Goal: Navigation & Orientation: Find specific page/section

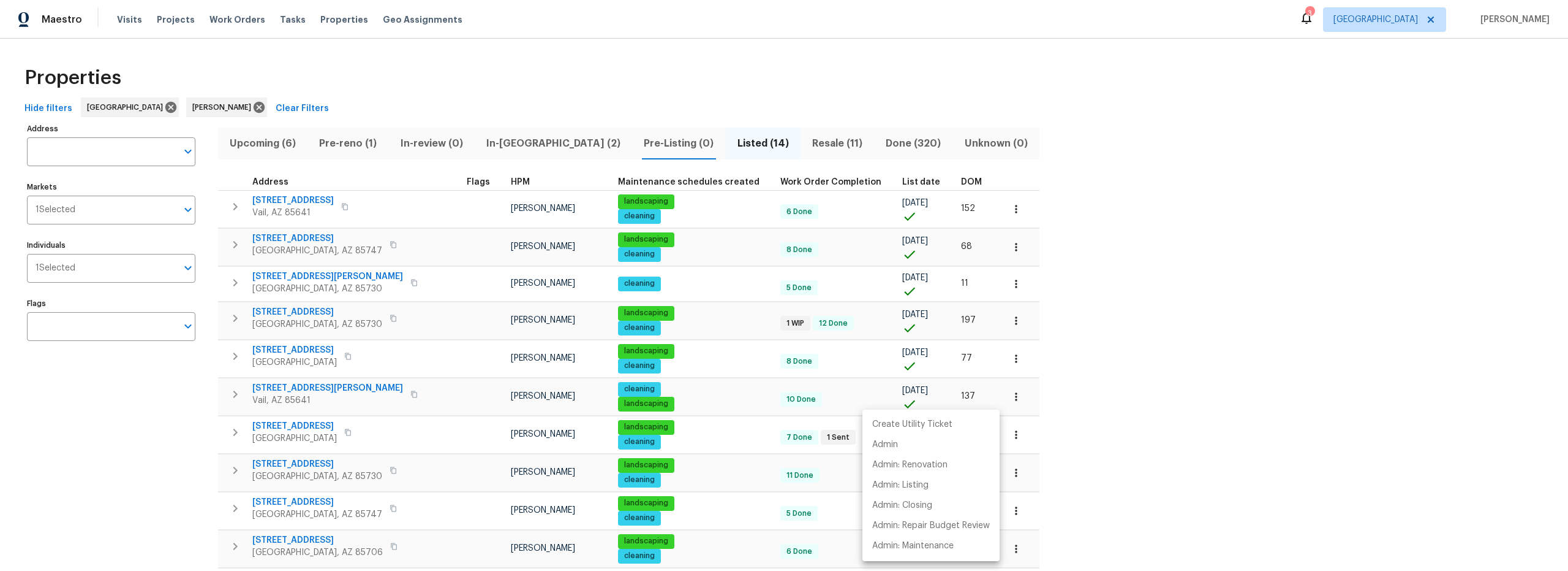
scroll to position [58, 0]
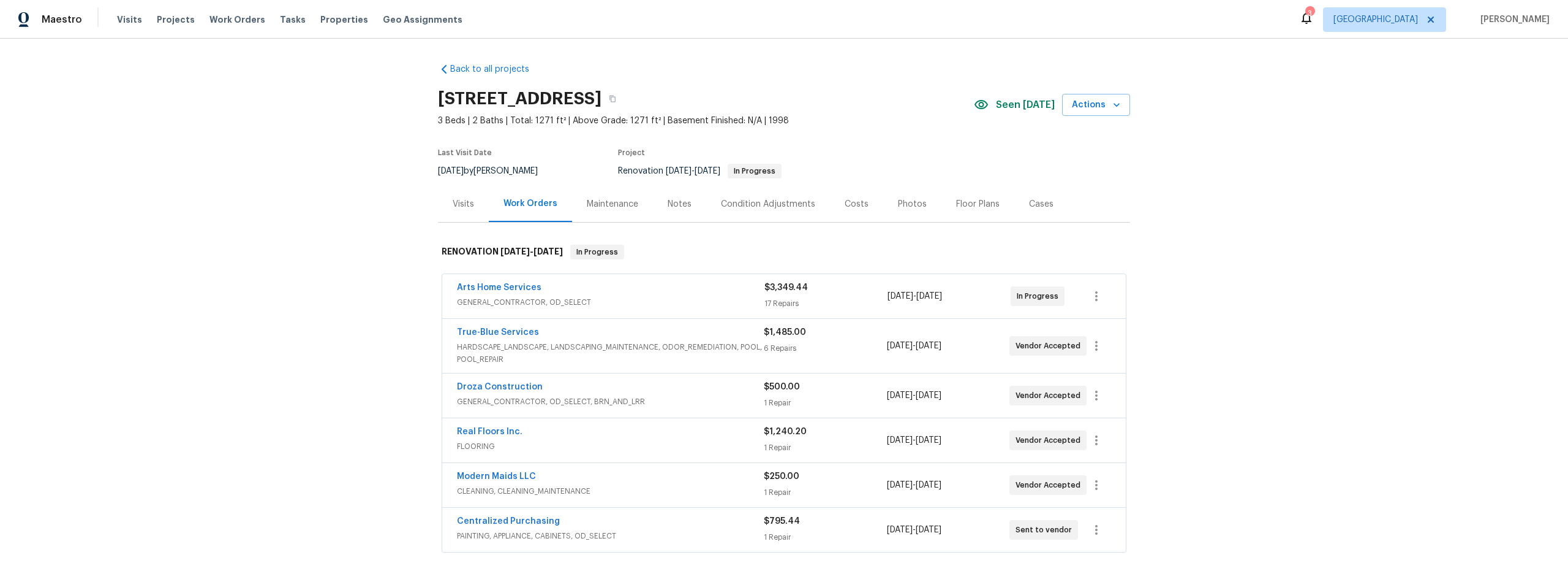
scroll to position [41, 0]
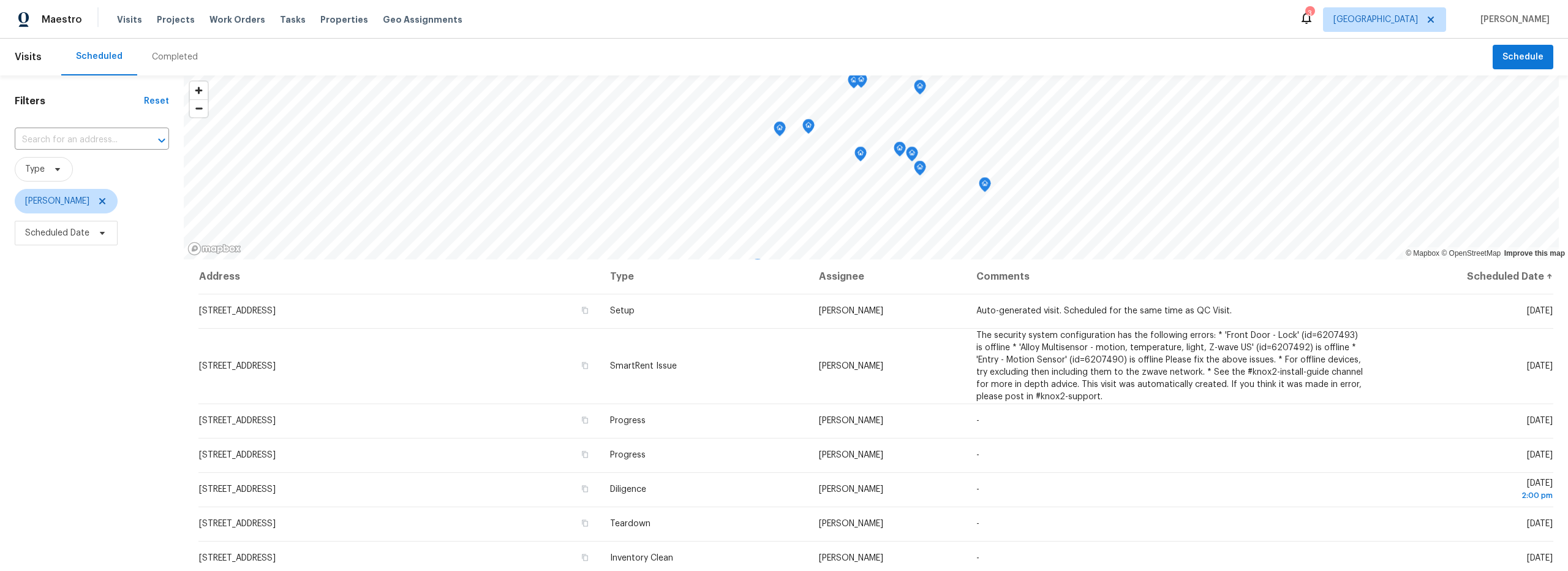
scroll to position [224, 0]
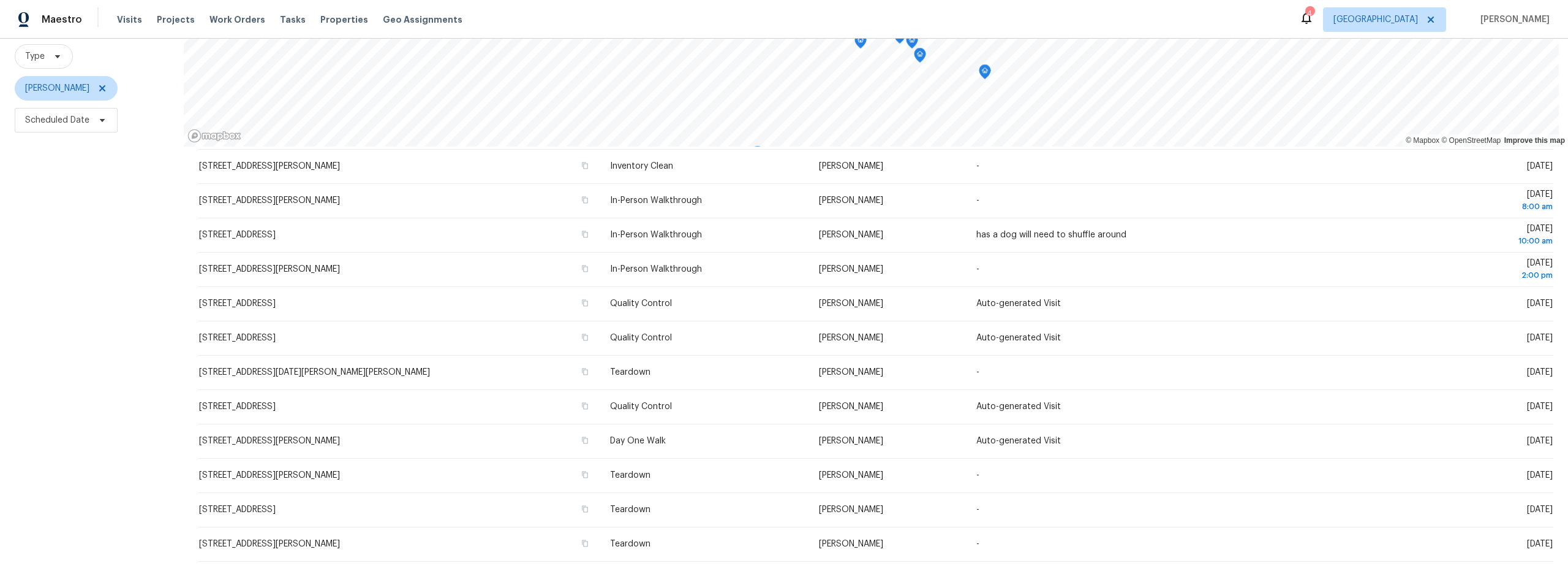
scroll to position [111, 0]
